Goal: Information Seeking & Learning: Learn about a topic

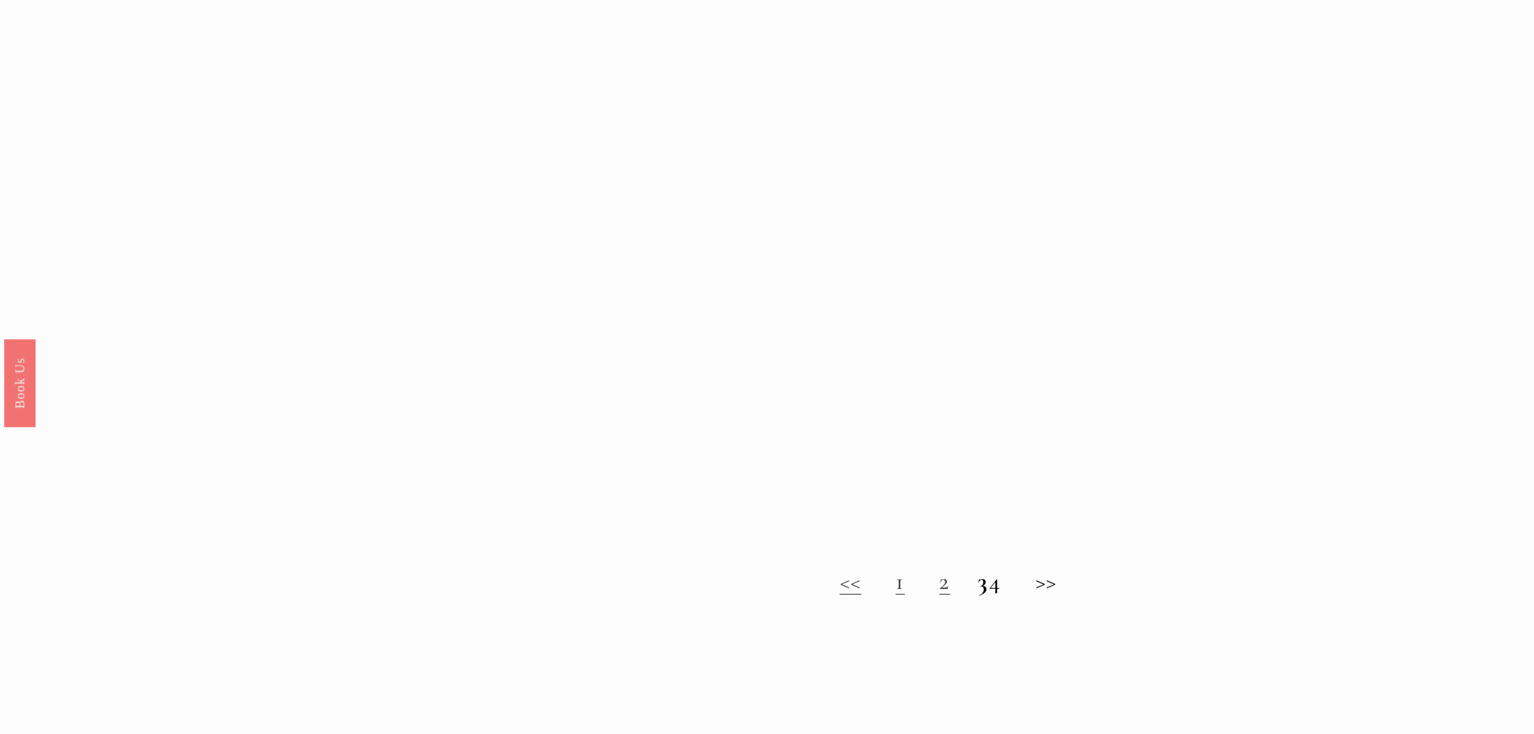
scroll to position [1362, 0]
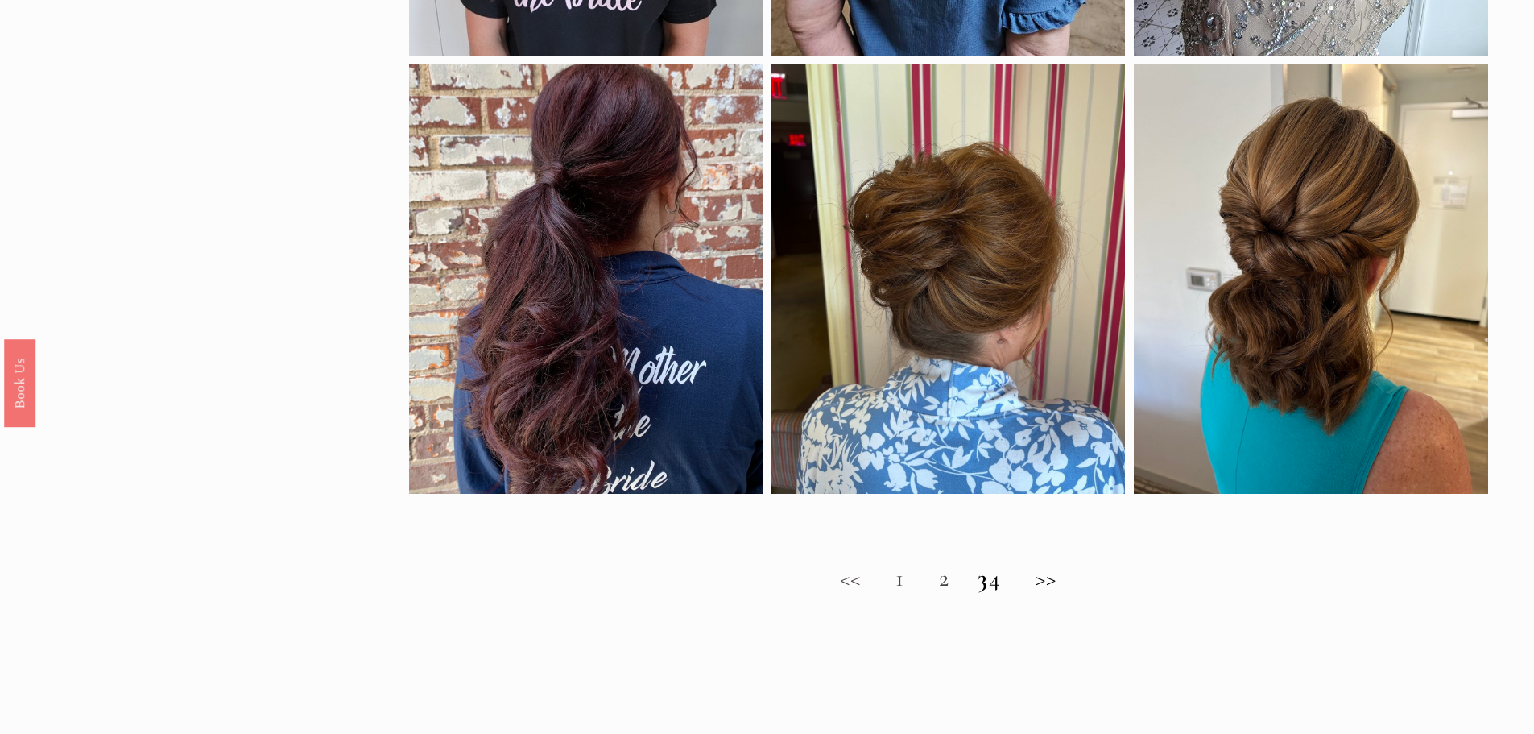
click at [895, 589] on link "1" at bounding box center [900, 578] width 10 height 30
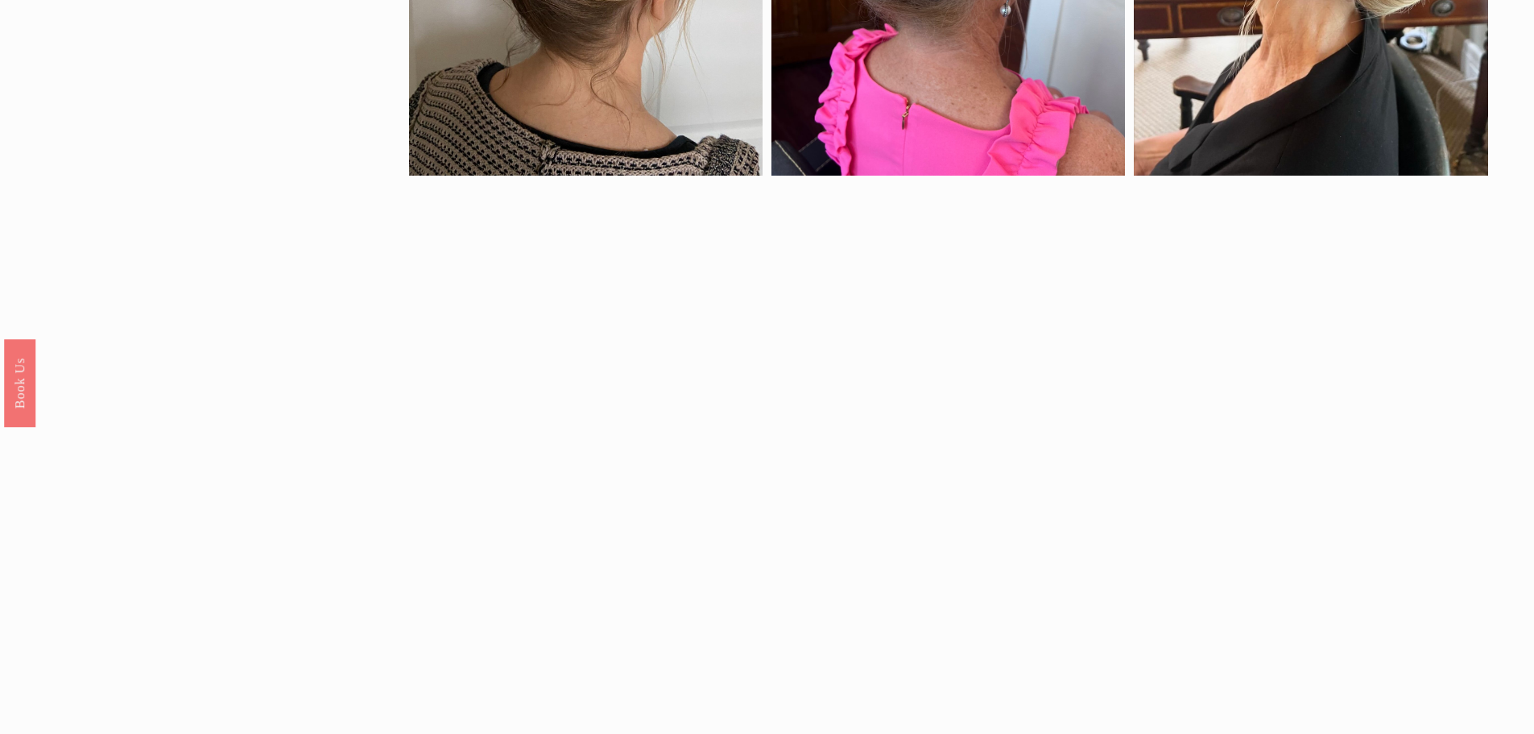
scroll to position [1320, 0]
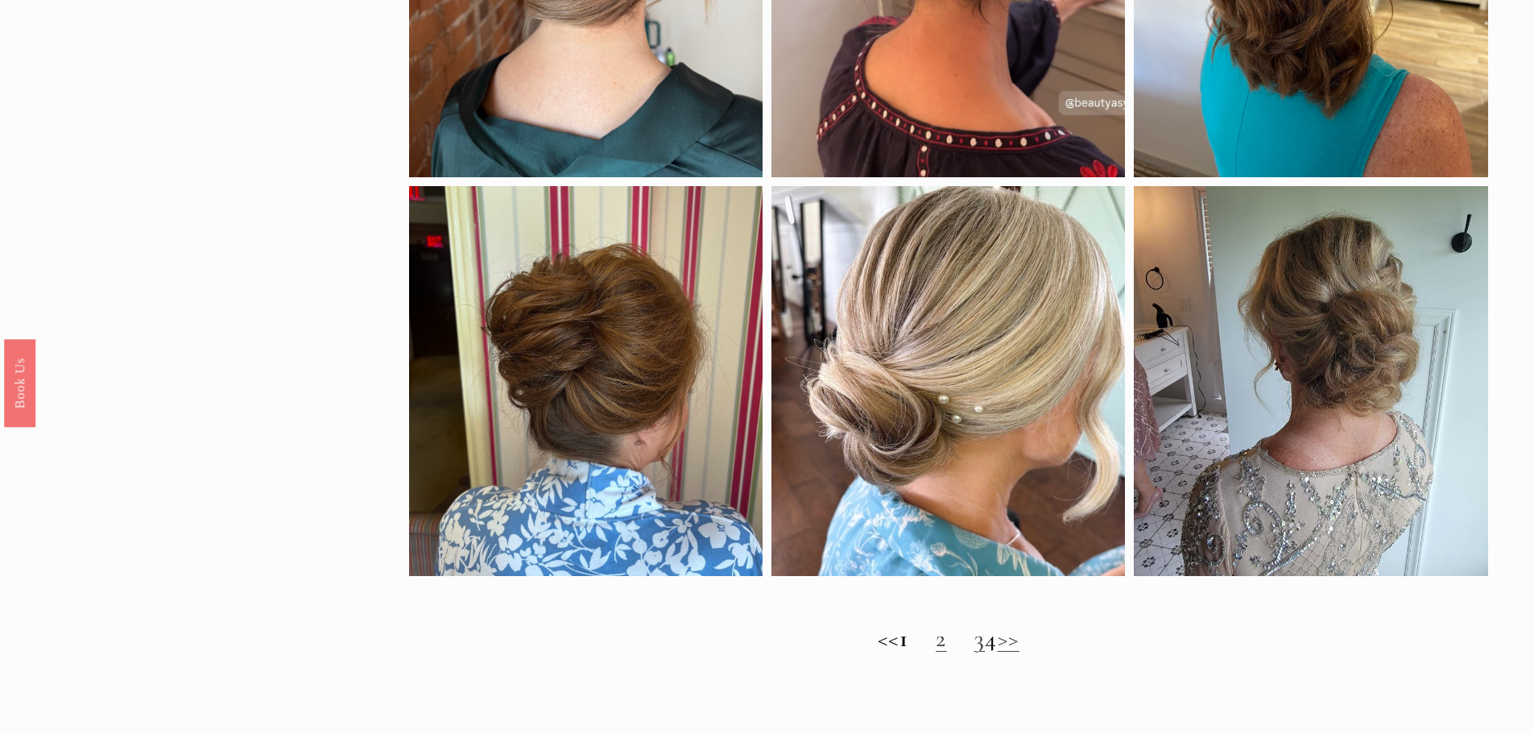
click at [936, 653] on link "2" at bounding box center [941, 638] width 11 height 30
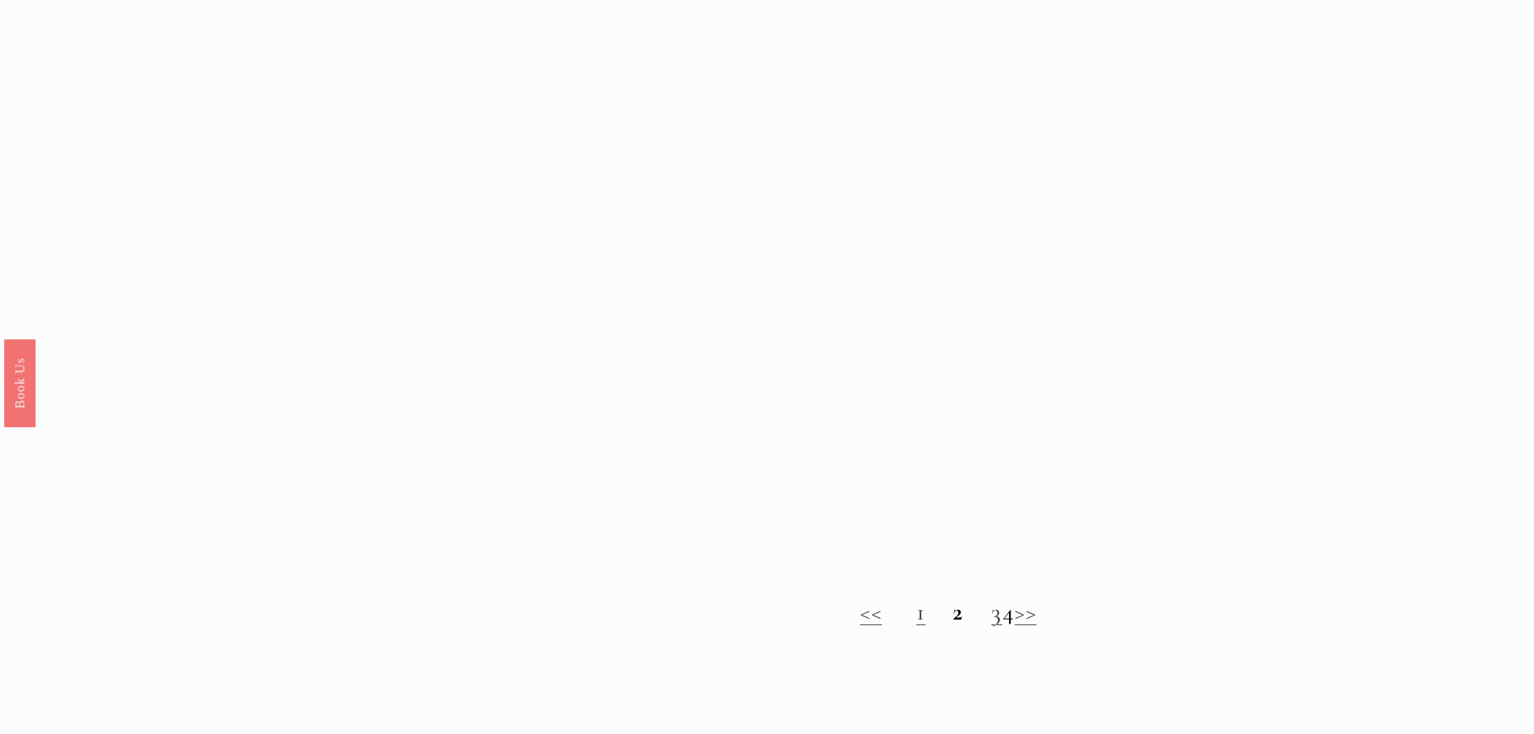
scroll to position [1371, 0]
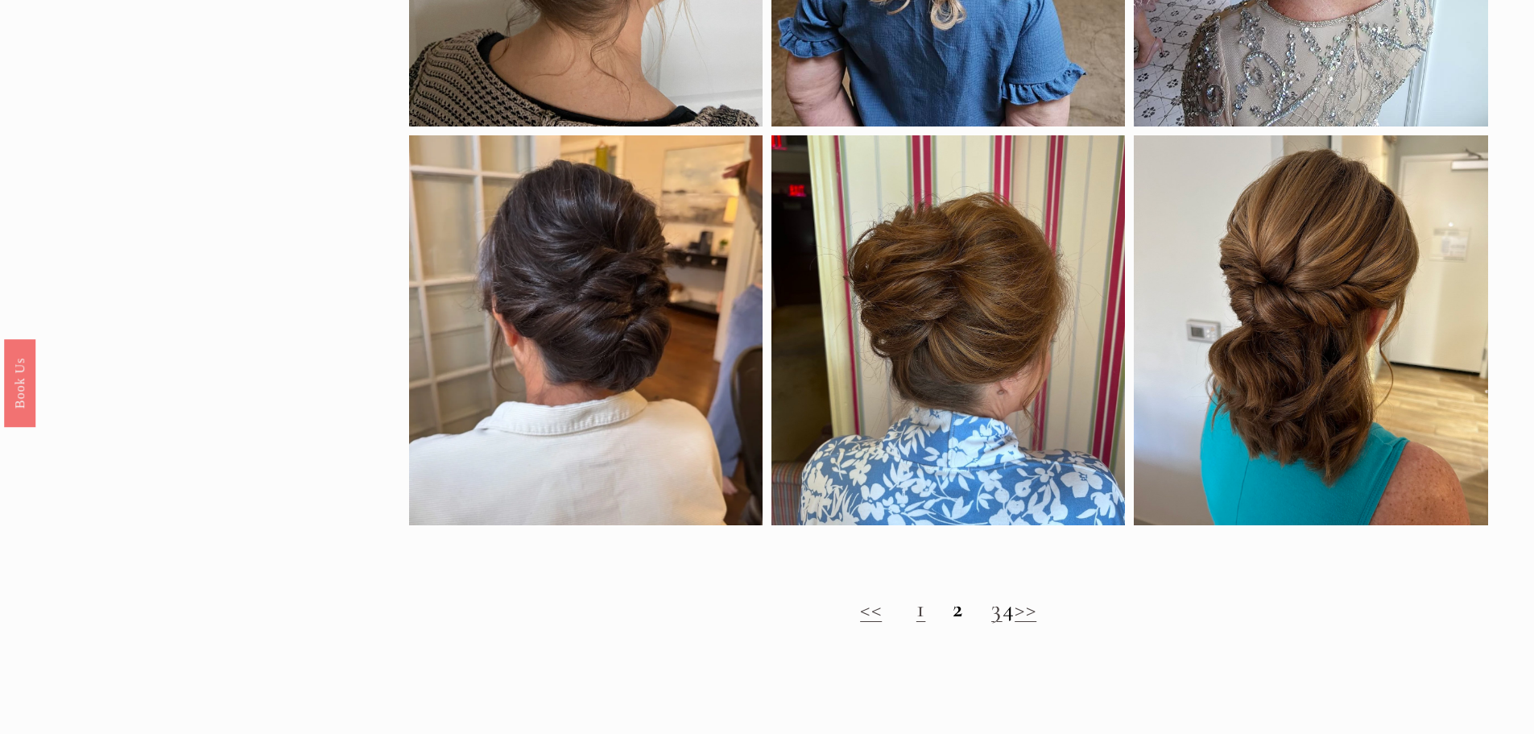
click at [974, 623] on h2 "<< 1 2 3 4 >>" at bounding box center [948, 608] width 1079 height 29
click at [991, 622] on link "3" at bounding box center [996, 608] width 11 height 30
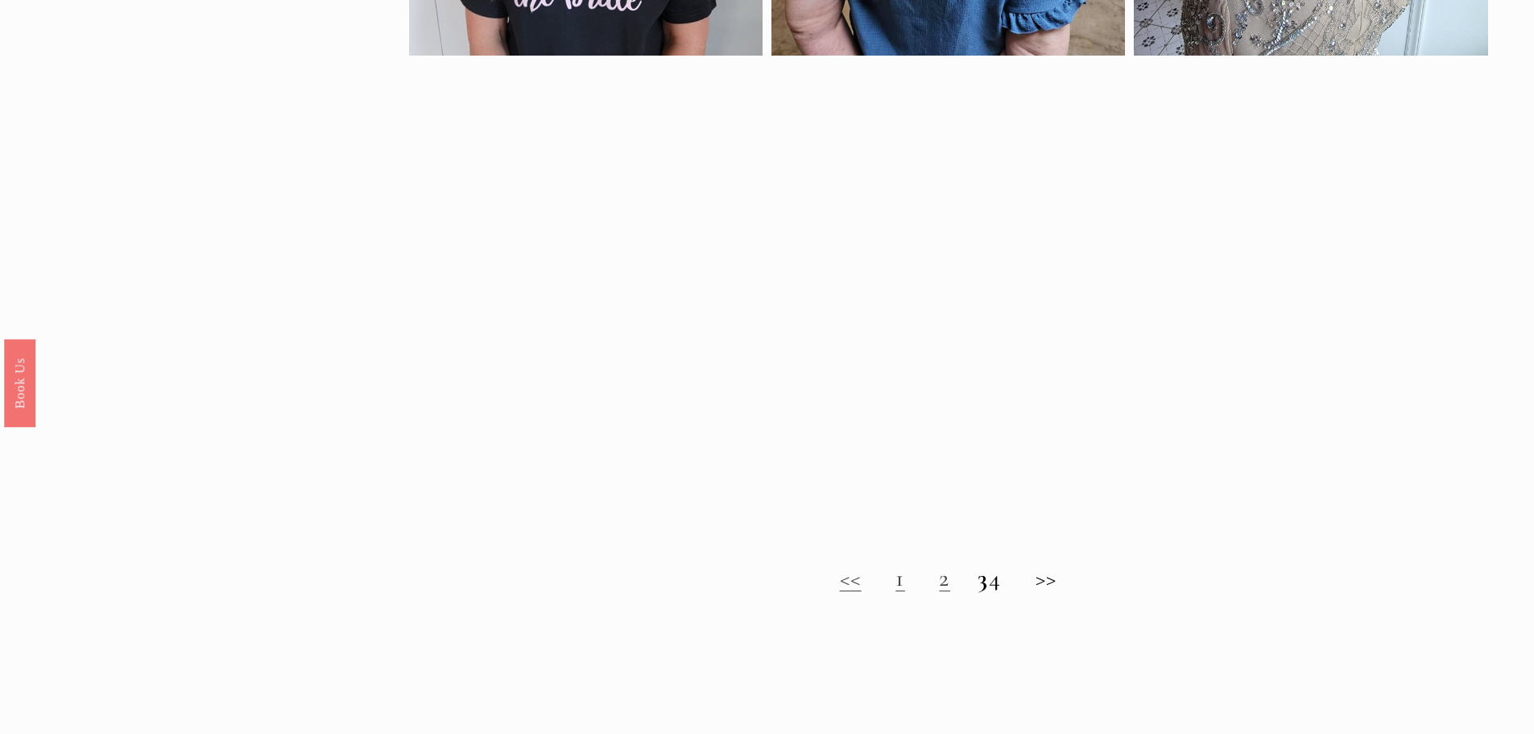
scroll to position [1368, 0]
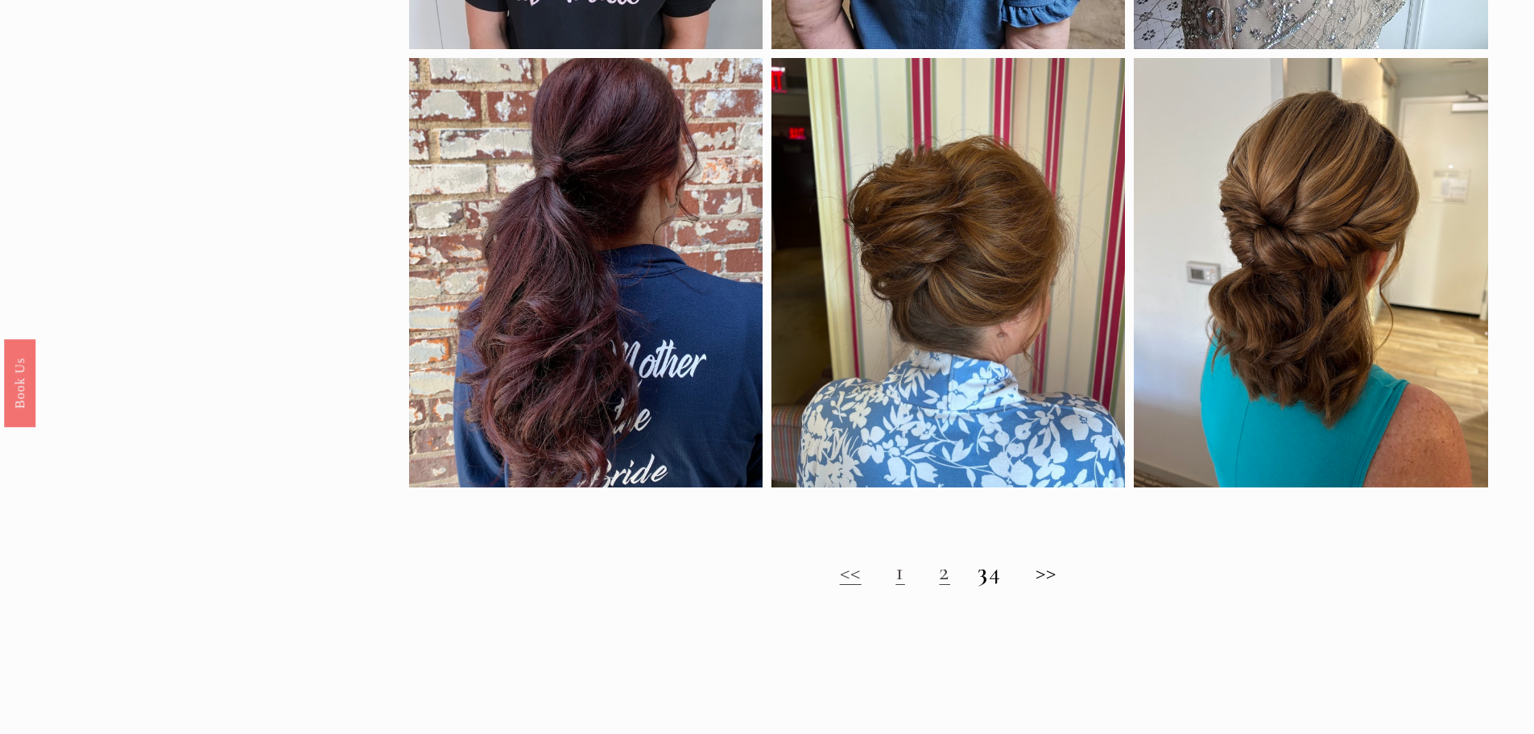
click at [1010, 581] on h2 "<< 1 2 3 4 >>" at bounding box center [948, 571] width 1079 height 29
click at [1009, 586] on h2 "<< 1 2 3 4 >>" at bounding box center [948, 571] width 1079 height 29
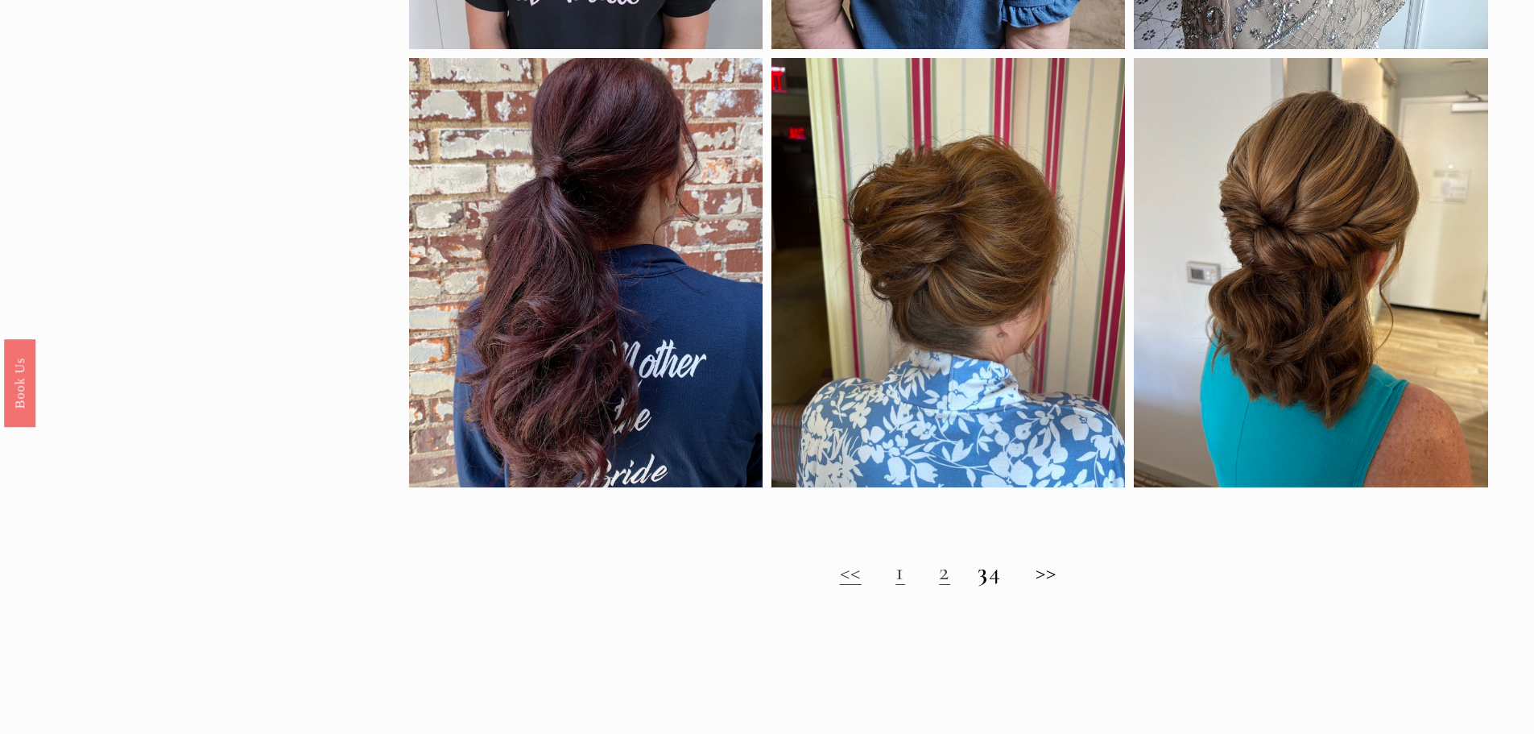
drag, startPoint x: 983, startPoint y: 660, endPoint x: 1000, endPoint y: 641, distance: 25.7
click at [984, 659] on span "Timeless Wedding Hairstyles for the Mother of the Bride" at bounding box center [656, 645] width 1312 height 64
click at [1007, 586] on h2 "<< 1 2 3 4 >>" at bounding box center [948, 571] width 1079 height 29
click at [1060, 586] on h2 "<< 1 2 3 4 >>" at bounding box center [948, 571] width 1079 height 29
click at [1059, 579] on h2 "<< 1 2 3 4 >>" at bounding box center [948, 571] width 1079 height 29
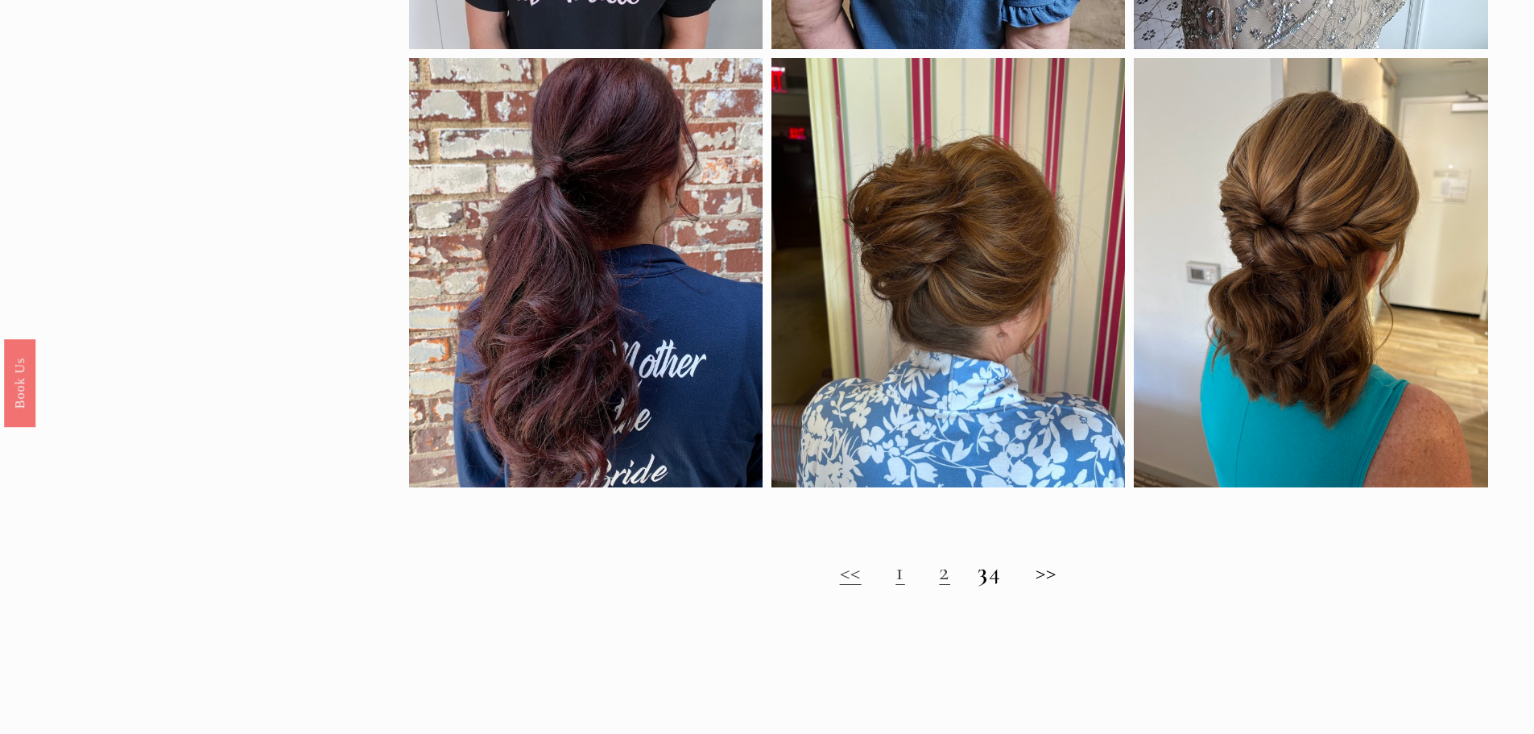
click at [1059, 579] on h2 "<< 1 2 3 4 >>" at bounding box center [948, 571] width 1079 height 29
